Goal: Task Accomplishment & Management: Complete application form

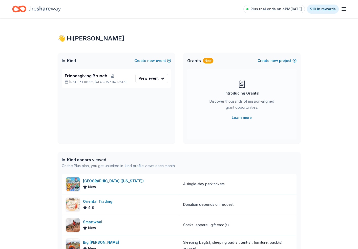
scroll to position [416, 0]
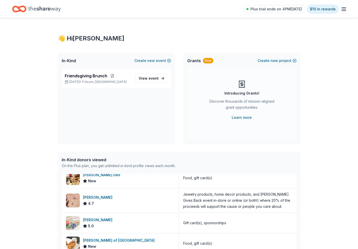
drag, startPoint x: 148, startPoint y: 35, endPoint x: 154, endPoint y: 33, distance: 6.3
click at [149, 34] on div "👋 Hi Julie" at bounding box center [179, 38] width 243 height 8
click at [29, 46] on div "👋 Hi Julie In-Kind Create new event Friendsgiving Brunch Nov 15, 2025 • Folsom,…" at bounding box center [179, 194] width 358 height 353
drag, startPoint x: 71, startPoint y: 46, endPoint x: 75, endPoint y: 42, distance: 4.9
click at [72, 44] on div "👋 Hi Julie In-Kind Create new event Friendsgiving Brunch Nov 15, 2025 • Folsom,…" at bounding box center [179, 194] width 259 height 353
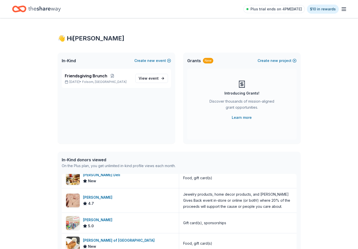
click at [51, 10] on icon "Home" at bounding box center [44, 9] width 32 height 10
click at [98, 76] on span "Friendsgiving Brunch" at bounding box center [86, 76] width 42 height 6
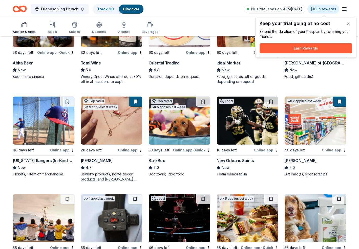
scroll to position [100, 0]
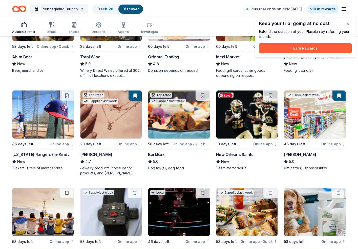
click at [258, 121] on img at bounding box center [246, 115] width 61 height 48
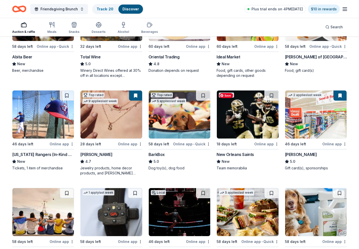
click at [265, 121] on img at bounding box center [247, 115] width 61 height 48
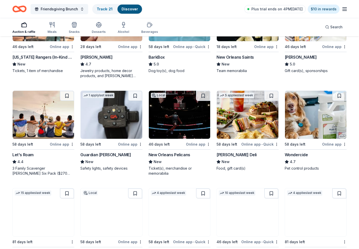
scroll to position [198, 0]
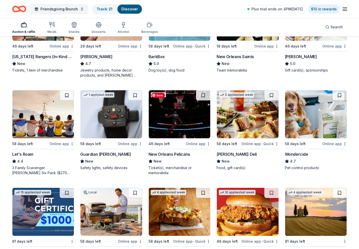
click at [183, 130] on img at bounding box center [179, 114] width 61 height 48
click at [325, 121] on img at bounding box center [316, 114] width 62 height 48
click at [314, 119] on img at bounding box center [316, 114] width 62 height 48
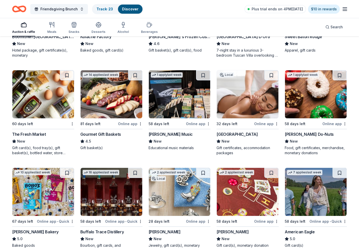
scroll to position [513, 0]
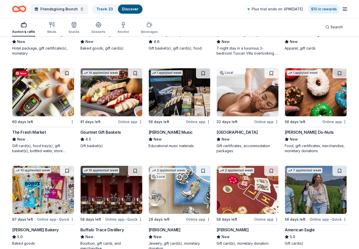
click at [43, 101] on img at bounding box center [43, 92] width 62 height 48
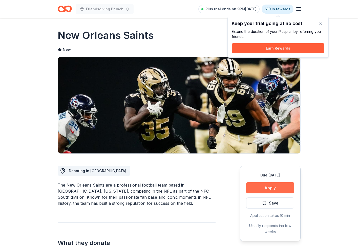
click at [272, 184] on button "Apply" at bounding box center [270, 187] width 48 height 11
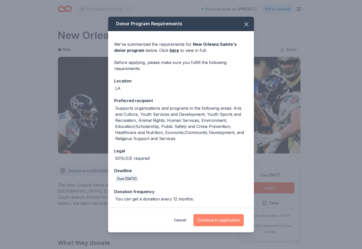
click at [223, 221] on button "Continue to application" at bounding box center [218, 220] width 50 height 12
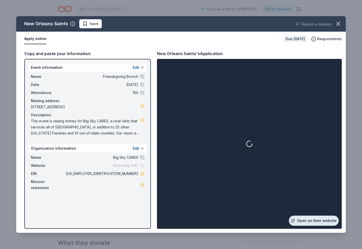
click at [312, 219] on link "Open on their website" at bounding box center [313, 221] width 50 height 10
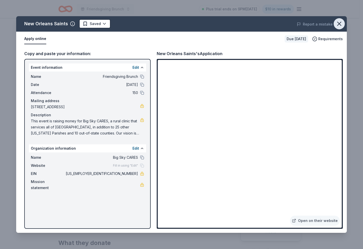
click at [340, 23] on icon "button" at bounding box center [339, 23] width 7 height 7
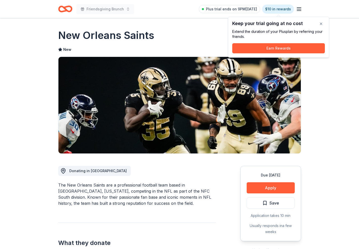
click at [263, 200] on span "Save" at bounding box center [270, 203] width 17 height 7
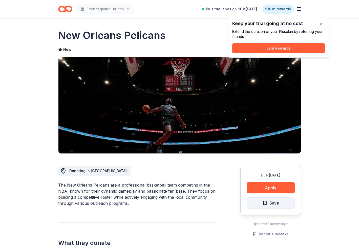
click at [273, 202] on span "Save" at bounding box center [274, 203] width 10 height 7
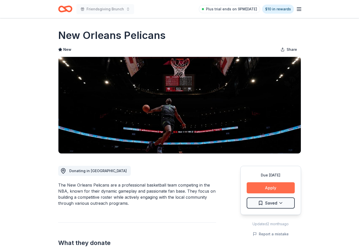
click at [277, 189] on button "Apply" at bounding box center [271, 187] width 48 height 11
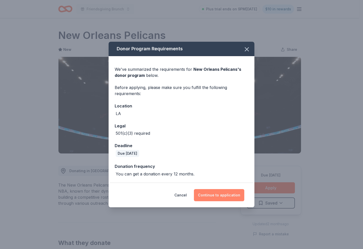
click at [222, 194] on button "Continue to application" at bounding box center [219, 195] width 50 height 12
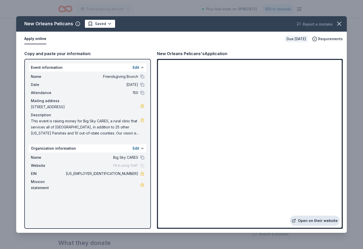
click at [311, 220] on link "Open on their website" at bounding box center [314, 221] width 50 height 10
click at [339, 23] on icon "button" at bounding box center [340, 24] width 4 height 4
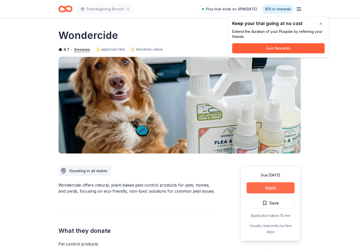
click at [282, 186] on button "Apply" at bounding box center [271, 187] width 48 height 11
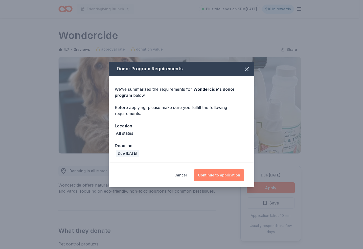
drag, startPoint x: 231, startPoint y: 175, endPoint x: 238, endPoint y: 169, distance: 9.3
click at [232, 175] on button "Continue to application" at bounding box center [219, 175] width 50 height 12
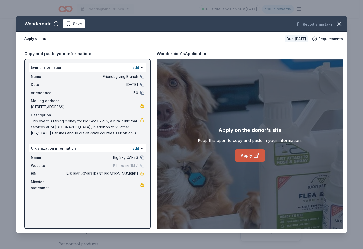
click at [253, 158] on link "Apply" at bounding box center [250, 155] width 31 height 12
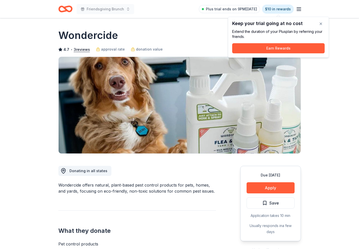
click at [276, 201] on span "Save" at bounding box center [275, 203] width 10 height 7
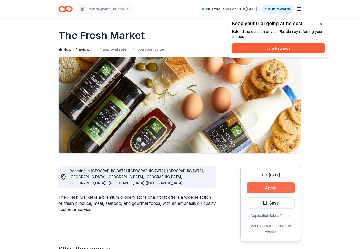
click at [268, 188] on button "Apply" at bounding box center [271, 187] width 48 height 11
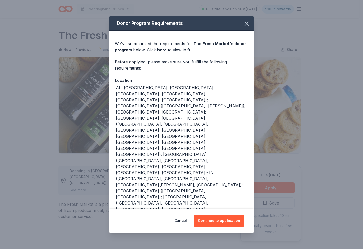
click at [226, 213] on div "Cancel Continue to application" at bounding box center [182, 221] width 146 height 24
click at [226, 220] on button "Continue to application" at bounding box center [219, 221] width 50 height 12
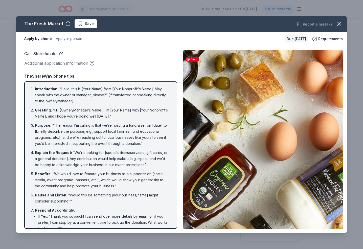
click at [295, 192] on img at bounding box center [263, 139] width 160 height 178
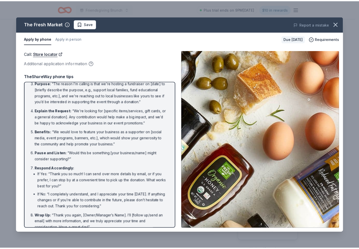
scroll to position [49, 0]
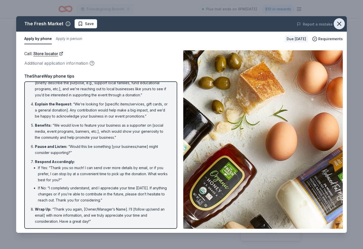
click at [339, 25] on icon "button" at bounding box center [339, 23] width 7 height 7
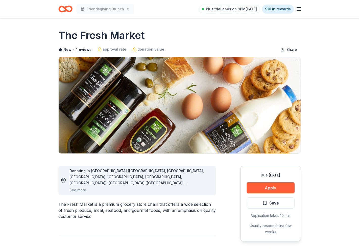
click at [273, 203] on span "Save" at bounding box center [275, 203] width 10 height 7
